Goal: Task Accomplishment & Management: Manage account settings

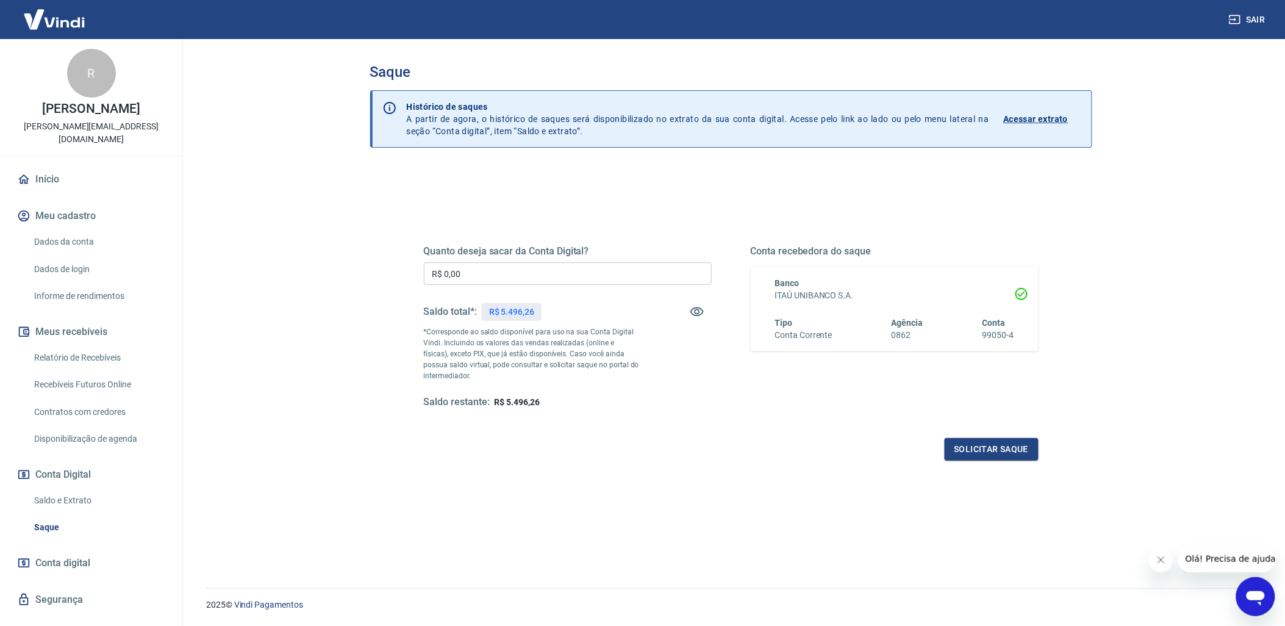
click at [456, 280] on input "R$ 0,00" at bounding box center [568, 273] width 288 height 23
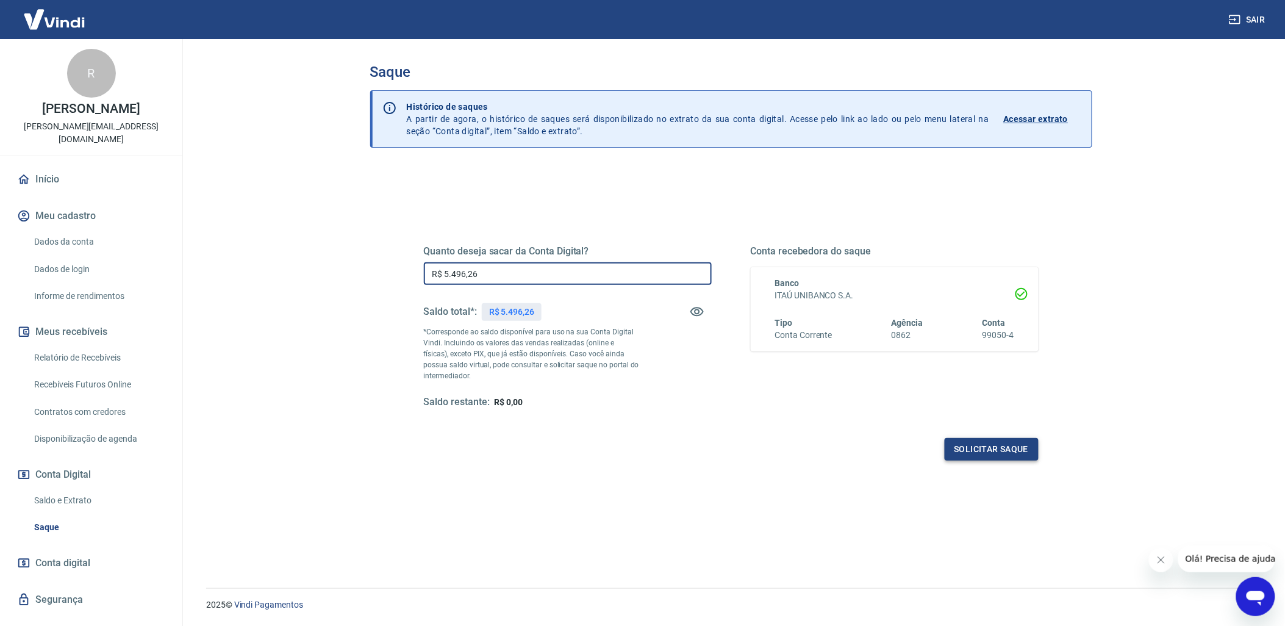
type input "R$ 5.496,26"
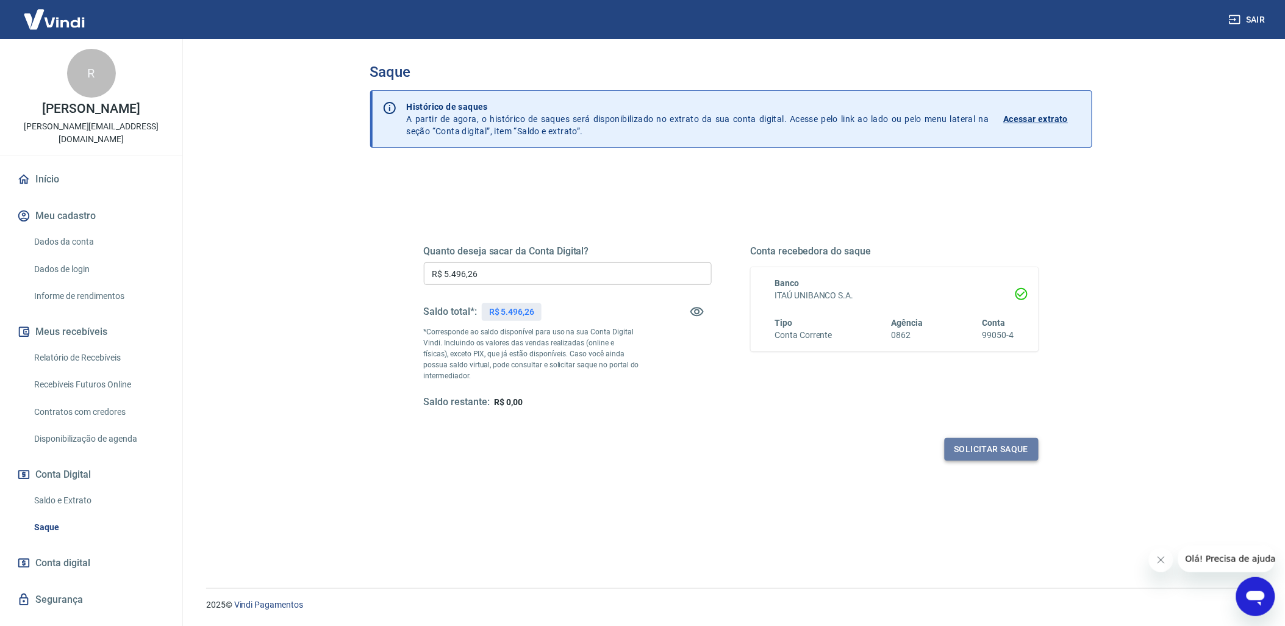
click at [1000, 448] on button "Solicitar saque" at bounding box center [991, 449] width 94 height 23
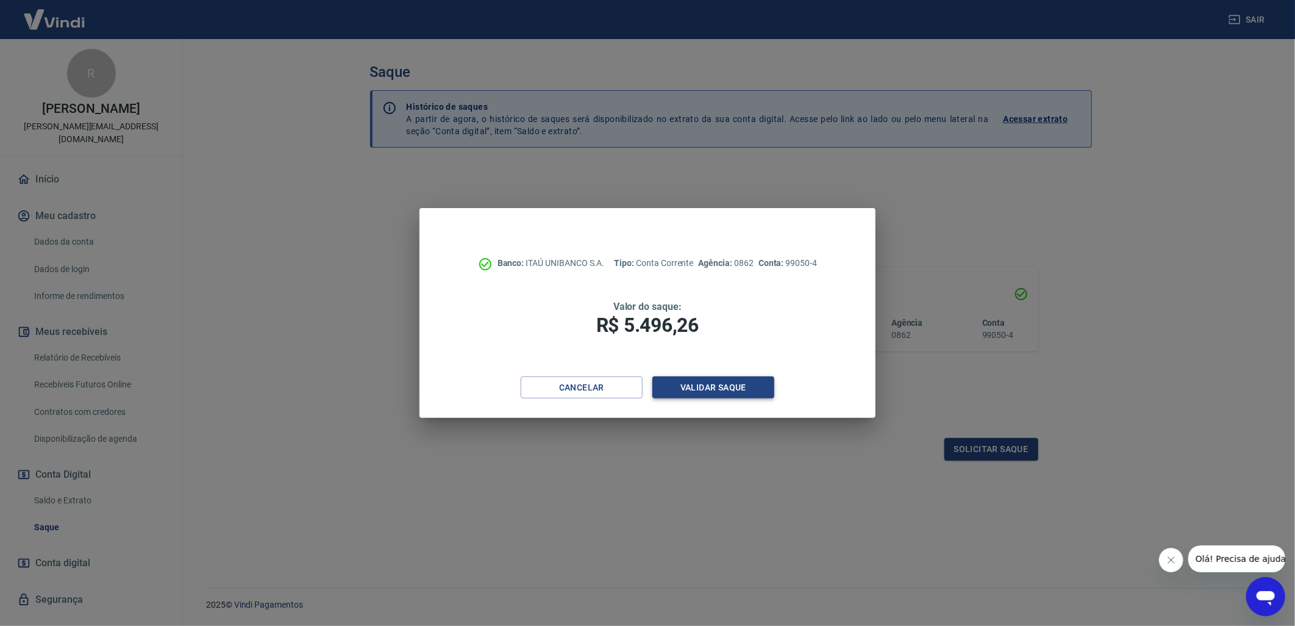
click at [708, 377] on button "Validar saque" at bounding box center [713, 387] width 122 height 23
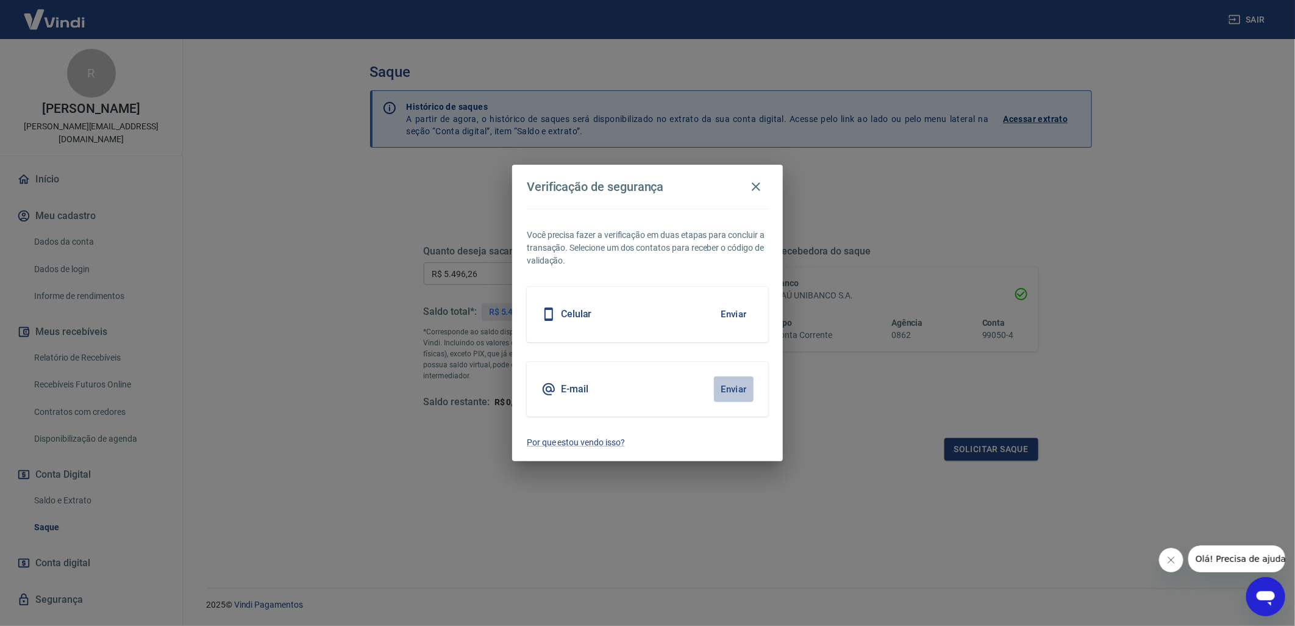
click at [738, 391] on button "Enviar" at bounding box center [734, 389] width 40 height 26
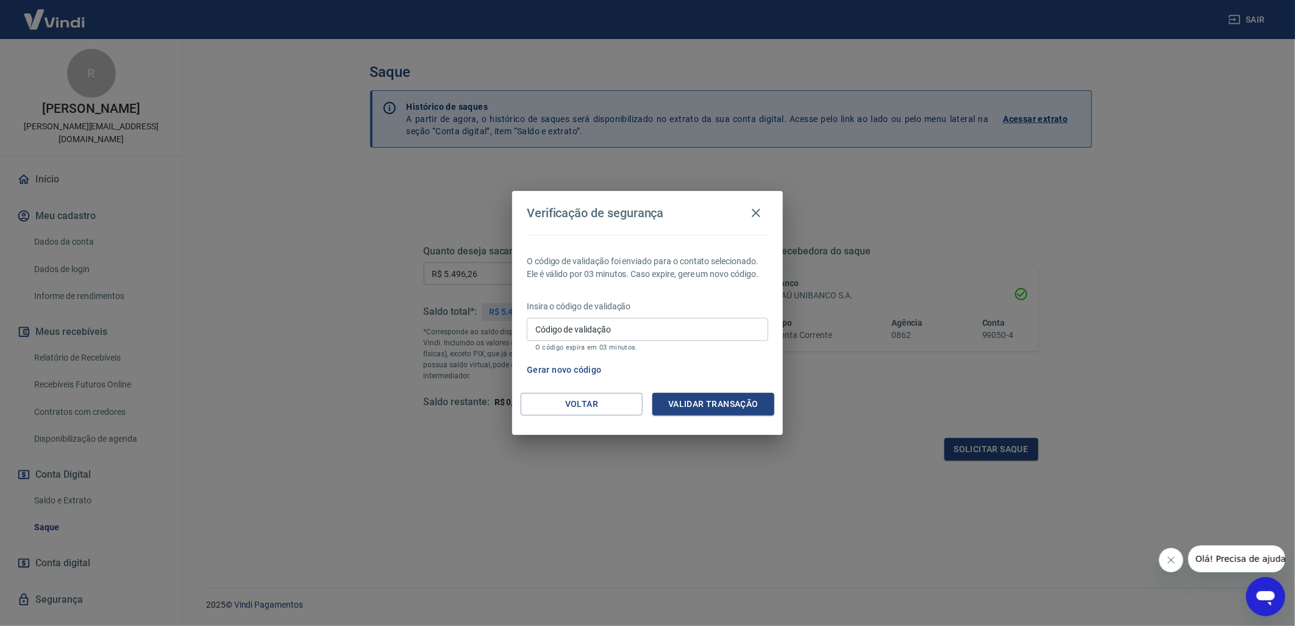
click at [619, 340] on input "Código de validação" at bounding box center [647, 329] width 241 height 23
paste input "342507"
type input "342507"
click at [723, 402] on button "Validar transação" at bounding box center [713, 404] width 122 height 23
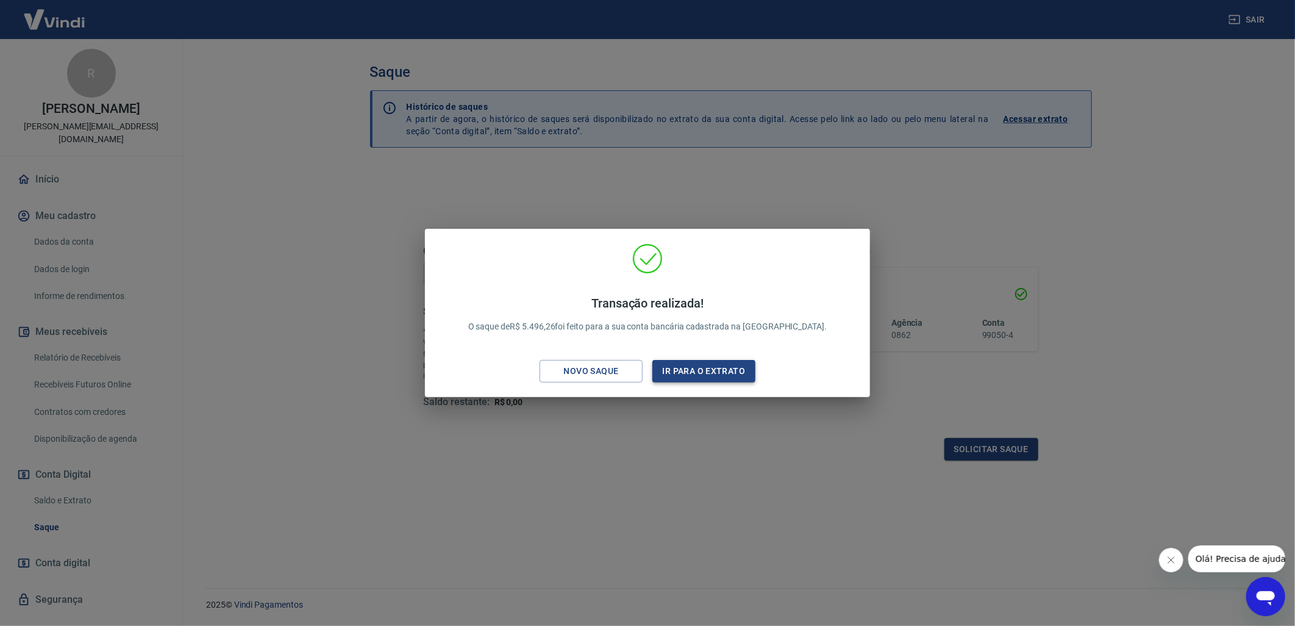
click at [692, 371] on button "Ir para o extrato" at bounding box center [703, 371] width 103 height 23
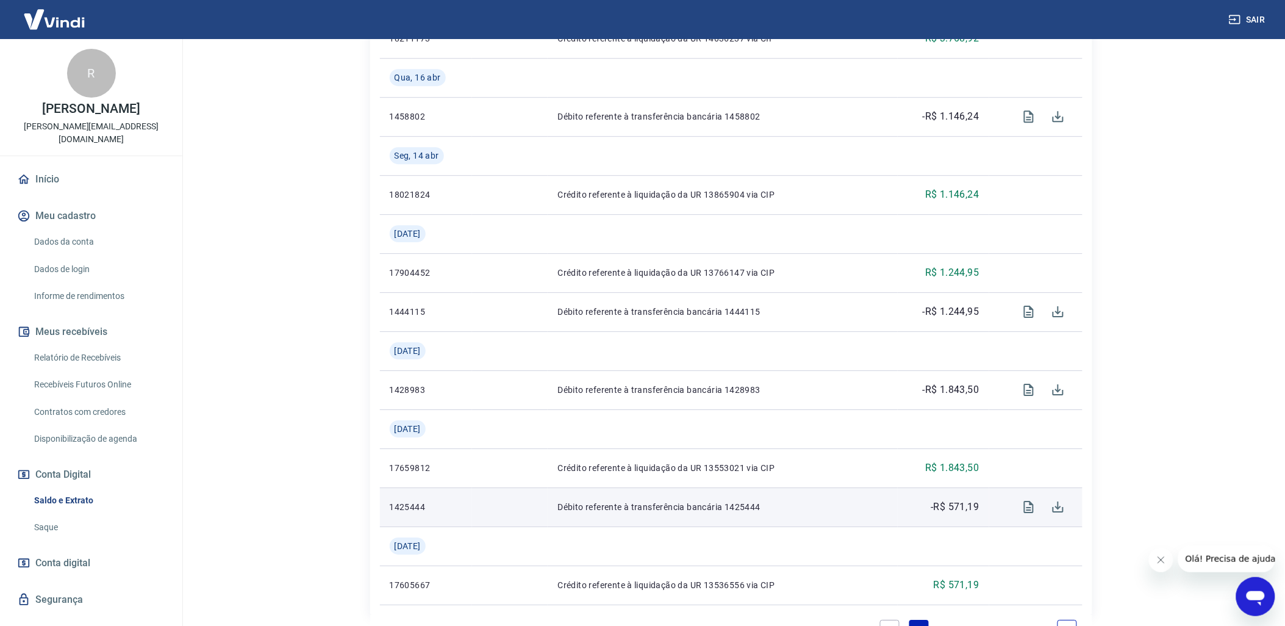
scroll to position [1314, 0]
